Goal: Transaction & Acquisition: Book appointment/travel/reservation

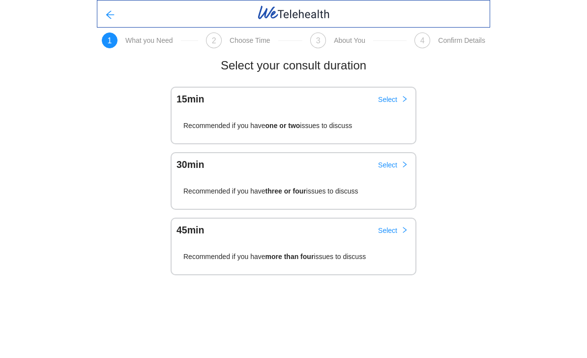
click at [397, 98] on button "Select" at bounding box center [393, 99] width 46 height 16
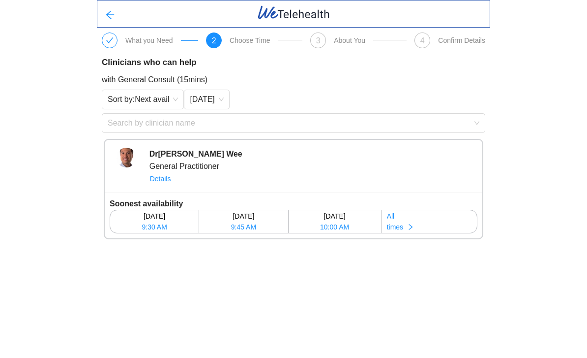
click at [412, 225] on button "All times" at bounding box center [429, 221] width 95 height 23
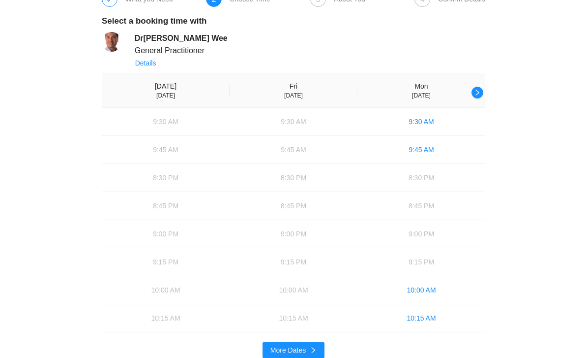
scroll to position [41, 0]
click at [480, 91] on icon "right" at bounding box center [477, 93] width 7 height 7
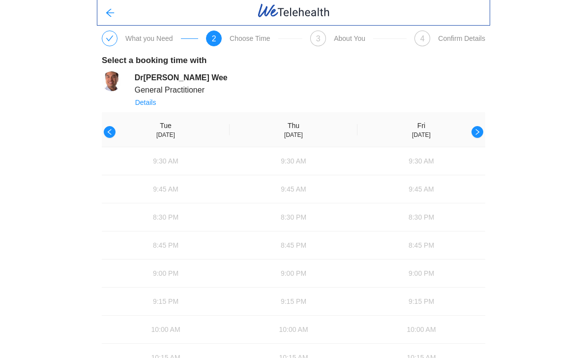
scroll to position [18, 0]
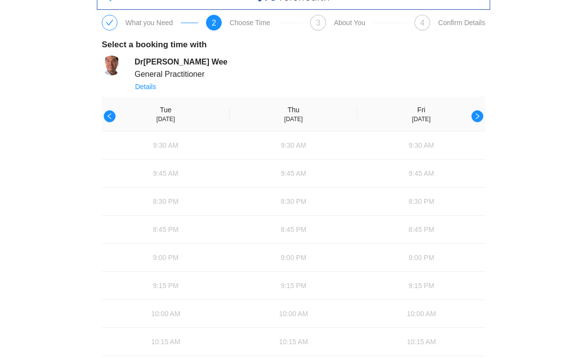
click at [482, 117] on button "button" at bounding box center [478, 116] width 12 height 12
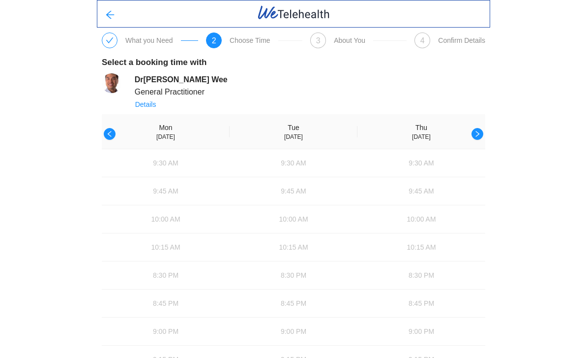
click at [479, 129] on button "button" at bounding box center [478, 134] width 12 height 12
click at [482, 129] on button "button" at bounding box center [478, 134] width 12 height 12
click at [479, 132] on icon "right" at bounding box center [477, 133] width 7 height 7
click at [481, 131] on icon "right" at bounding box center [477, 133] width 7 height 7
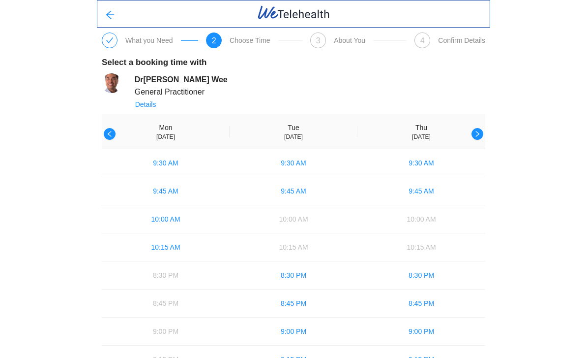
click at [480, 131] on icon "right" at bounding box center [477, 133] width 7 height 7
click at [110, 137] on span "left" at bounding box center [109, 134] width 7 height 8
click at [115, 133] on button "button" at bounding box center [110, 134] width 12 height 12
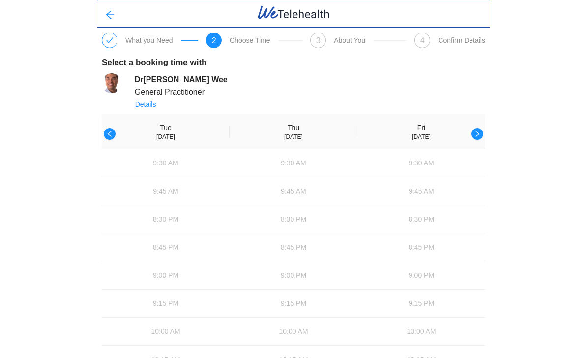
click at [481, 134] on icon "right" at bounding box center [477, 133] width 7 height 7
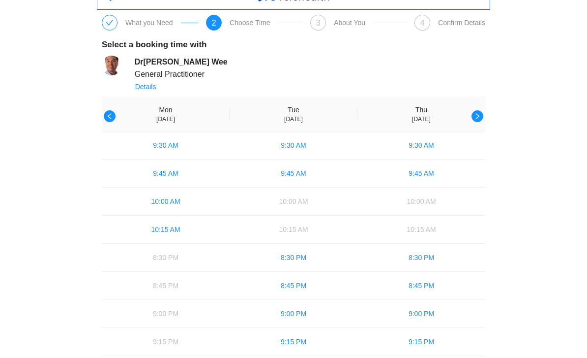
scroll to position [17, 0]
click at [112, 129] on th "[DATE]" at bounding box center [166, 114] width 128 height 35
click at [108, 122] on button "button" at bounding box center [110, 117] width 12 height 12
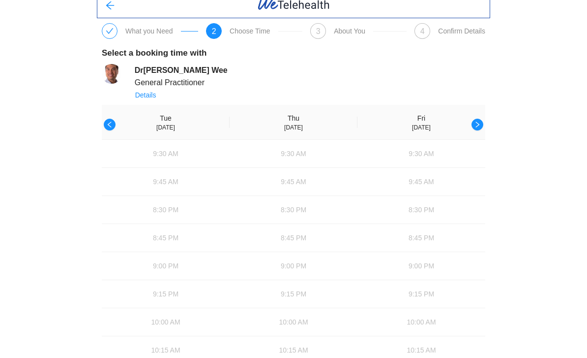
scroll to position [18, 0]
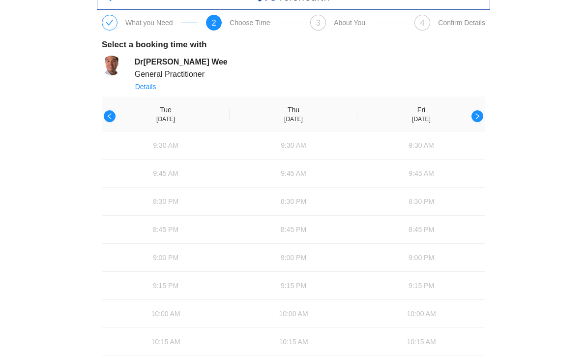
click at [110, 111] on button "button" at bounding box center [110, 116] width 12 height 12
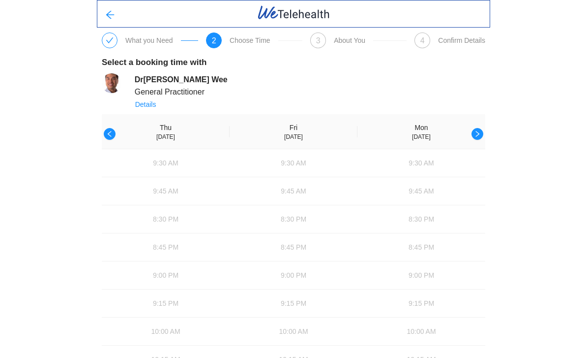
click at [111, 131] on icon "left" at bounding box center [109, 133] width 7 height 7
click at [100, 130] on div "Select a booking time with Dr [PERSON_NAME] General Practitioner Details [DATE]…" at bounding box center [293, 227] width 393 height 359
click at [109, 136] on icon "left" at bounding box center [109, 133] width 7 height 7
click at [115, 136] on button "button" at bounding box center [110, 134] width 12 height 12
click at [113, 138] on span "left" at bounding box center [109, 134] width 7 height 8
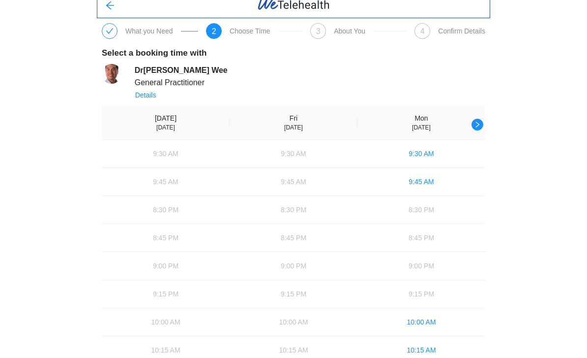
scroll to position [18, 0]
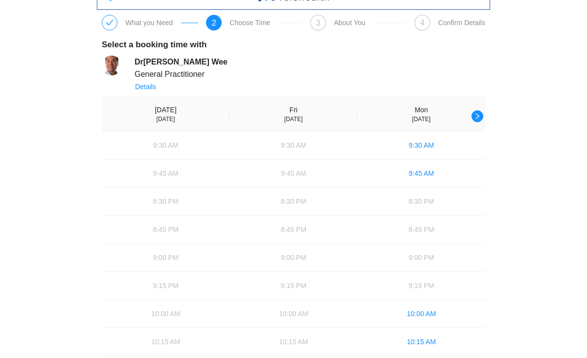
click at [481, 113] on icon "right" at bounding box center [477, 116] width 7 height 7
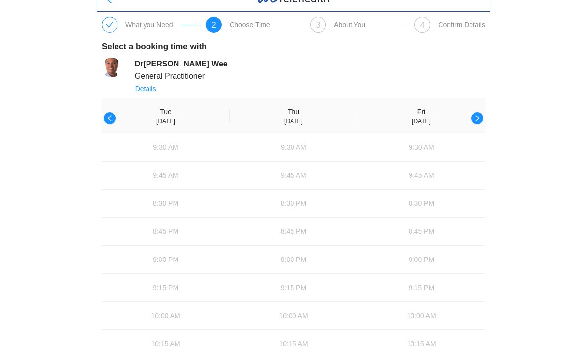
scroll to position [0, 0]
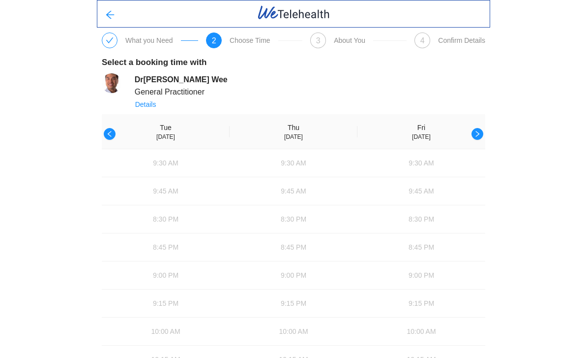
click at [109, 133] on icon "left" at bounding box center [109, 133] width 7 height 7
